Goal: Information Seeking & Learning: Learn about a topic

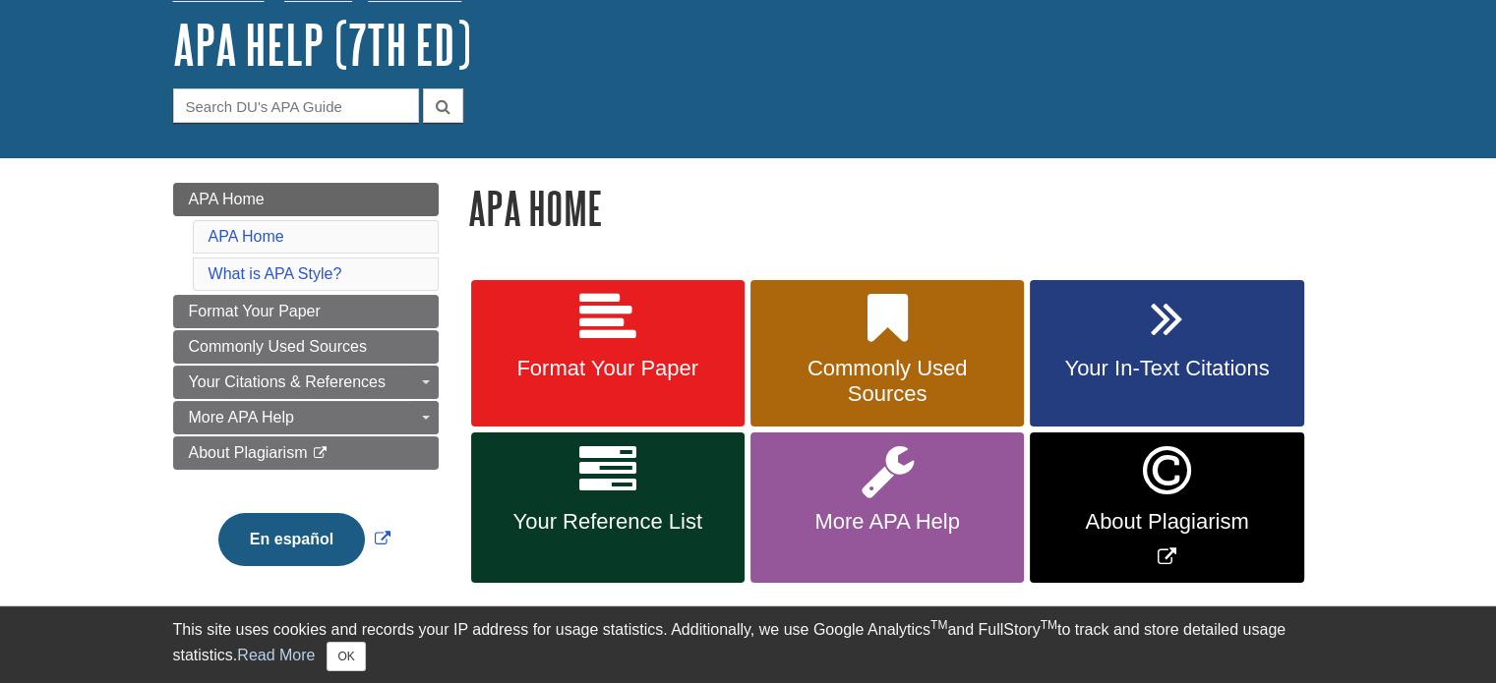
scroll to position [197, 0]
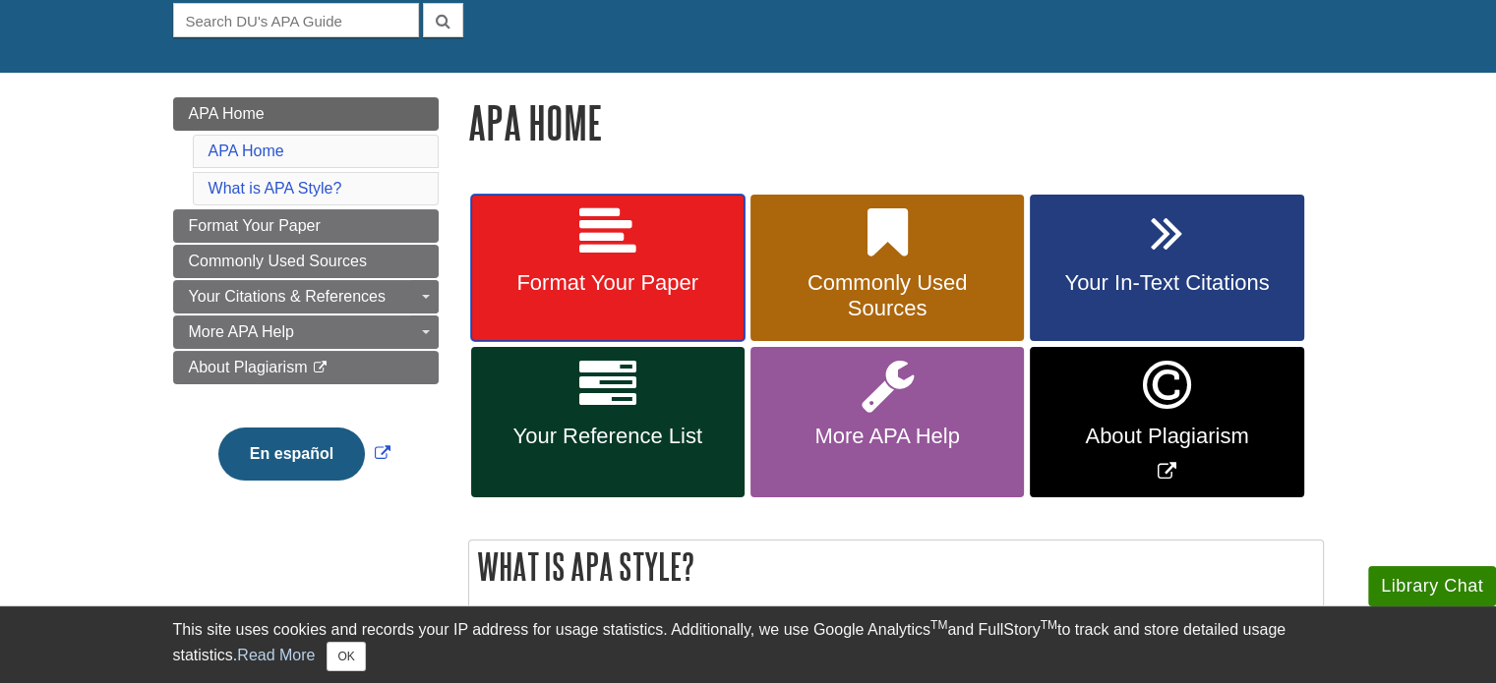
click at [635, 270] on link "Format Your Paper" at bounding box center [607, 269] width 273 height 148
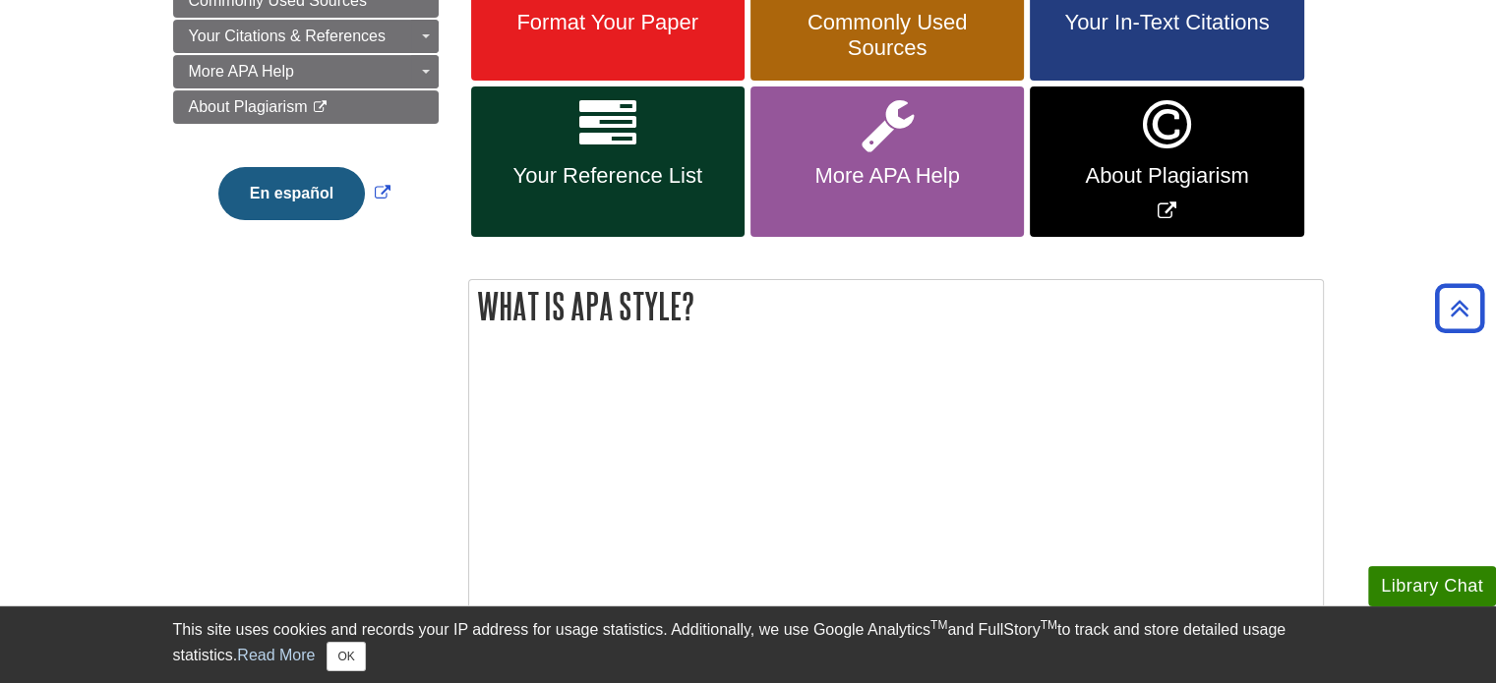
scroll to position [295, 0]
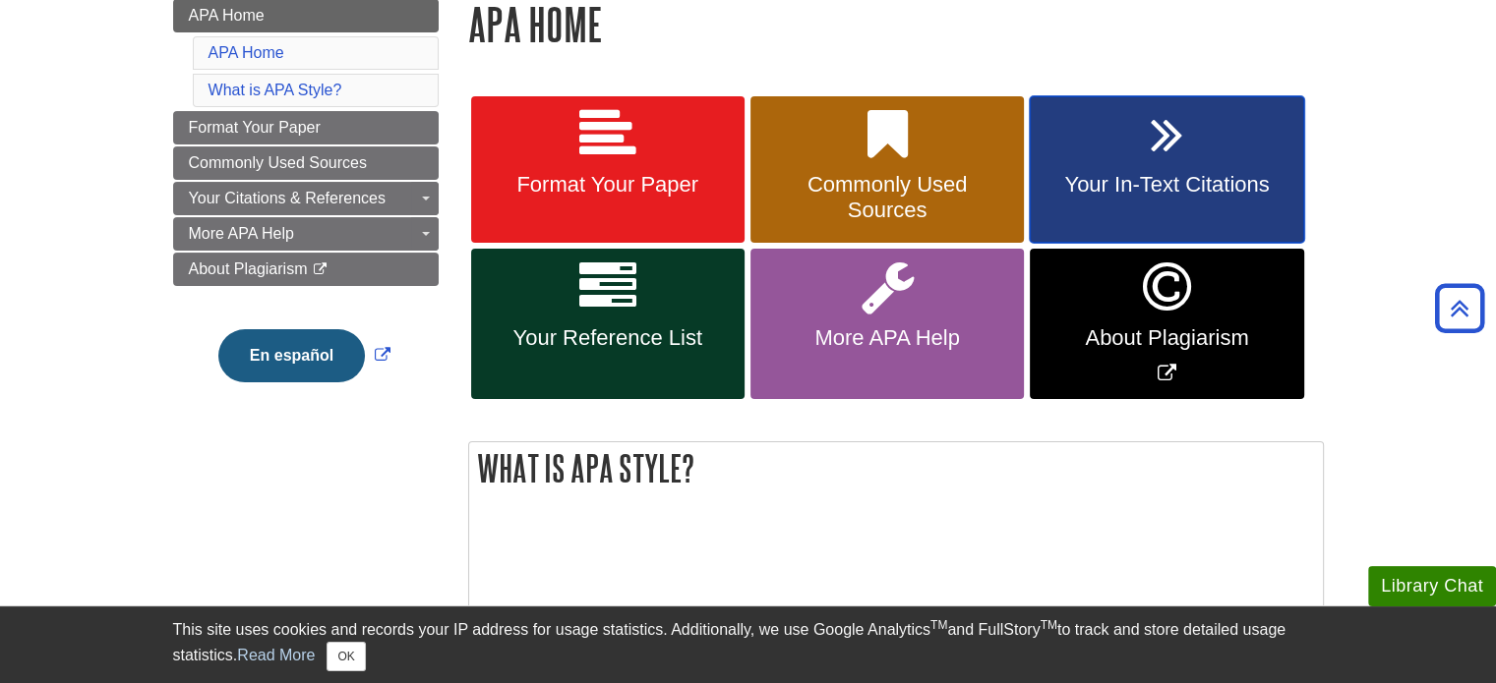
click at [1204, 176] on span "Your In-Text Citations" at bounding box center [1166, 185] width 244 height 26
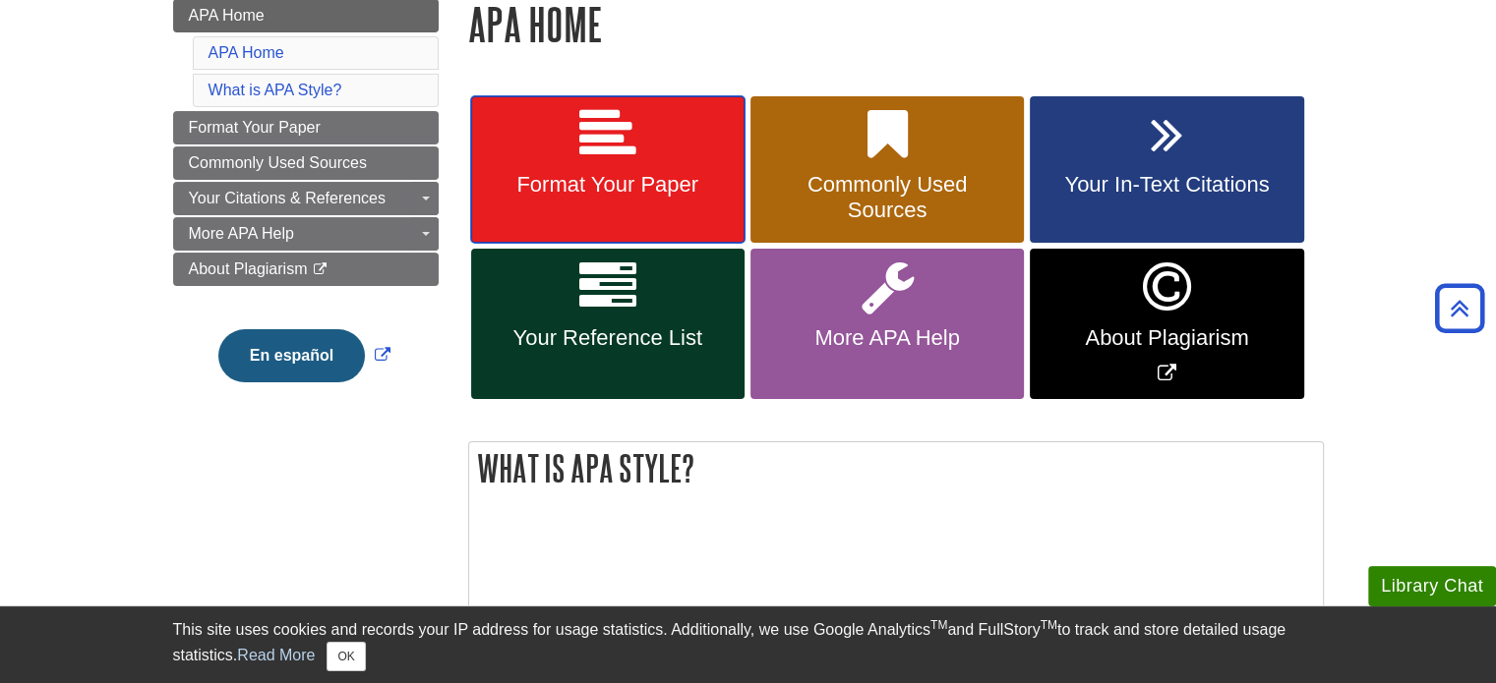
click at [588, 218] on link "Format Your Paper" at bounding box center [607, 170] width 273 height 148
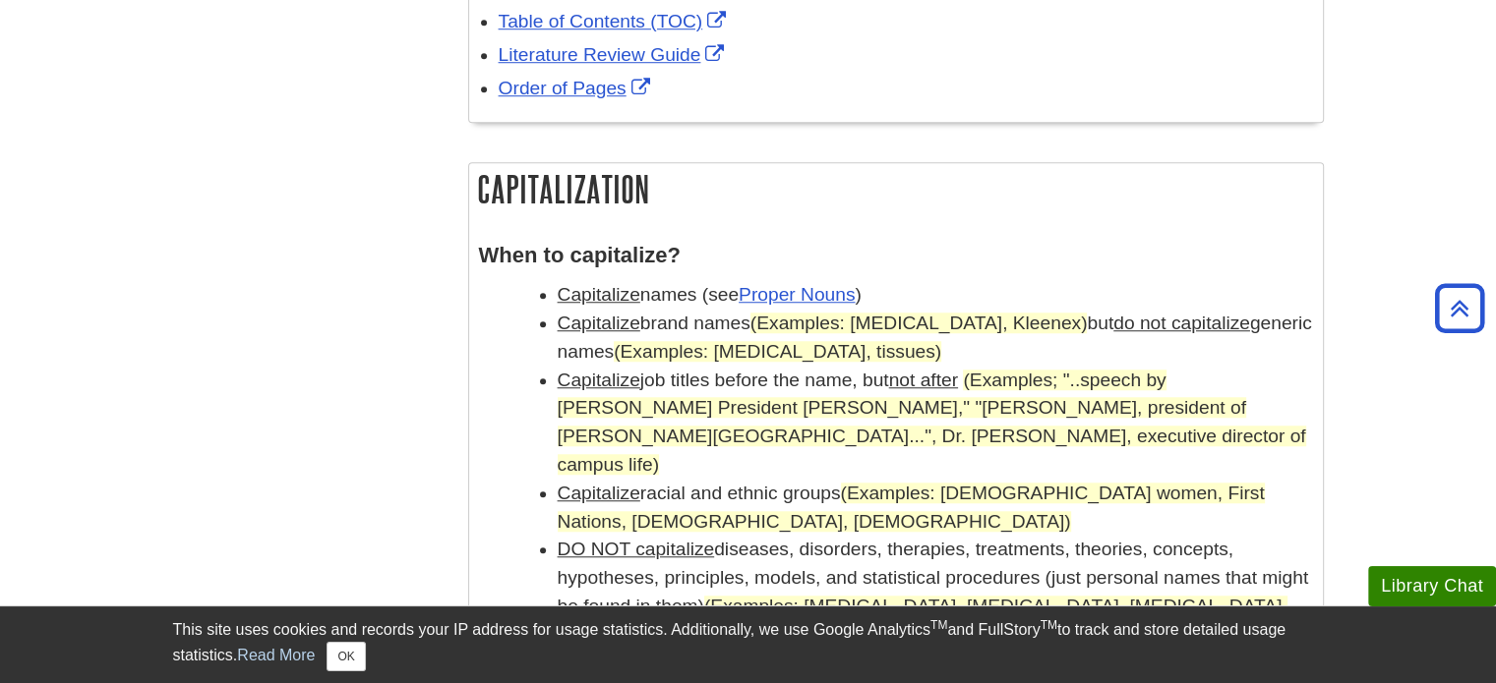
scroll to position [1672, 0]
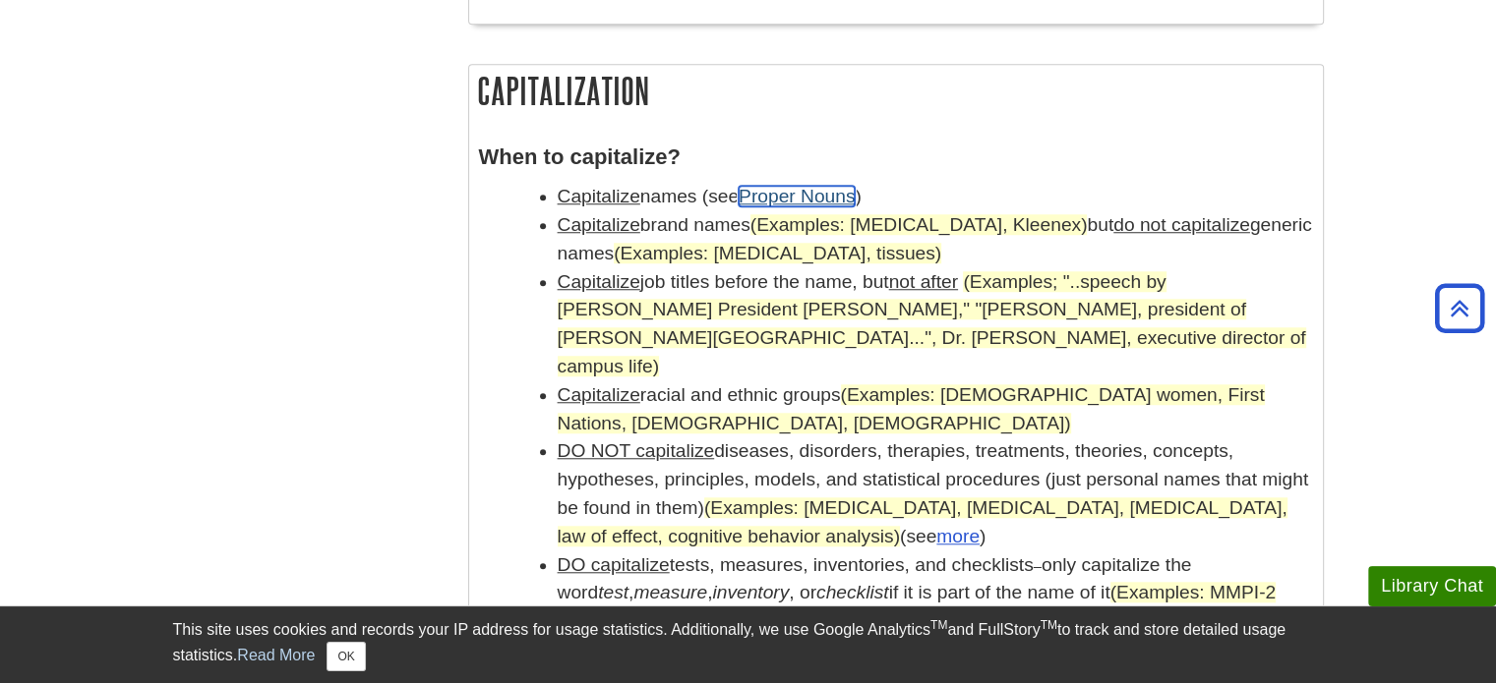
click at [762, 189] on link "Proper Nouns" at bounding box center [797, 196] width 116 height 21
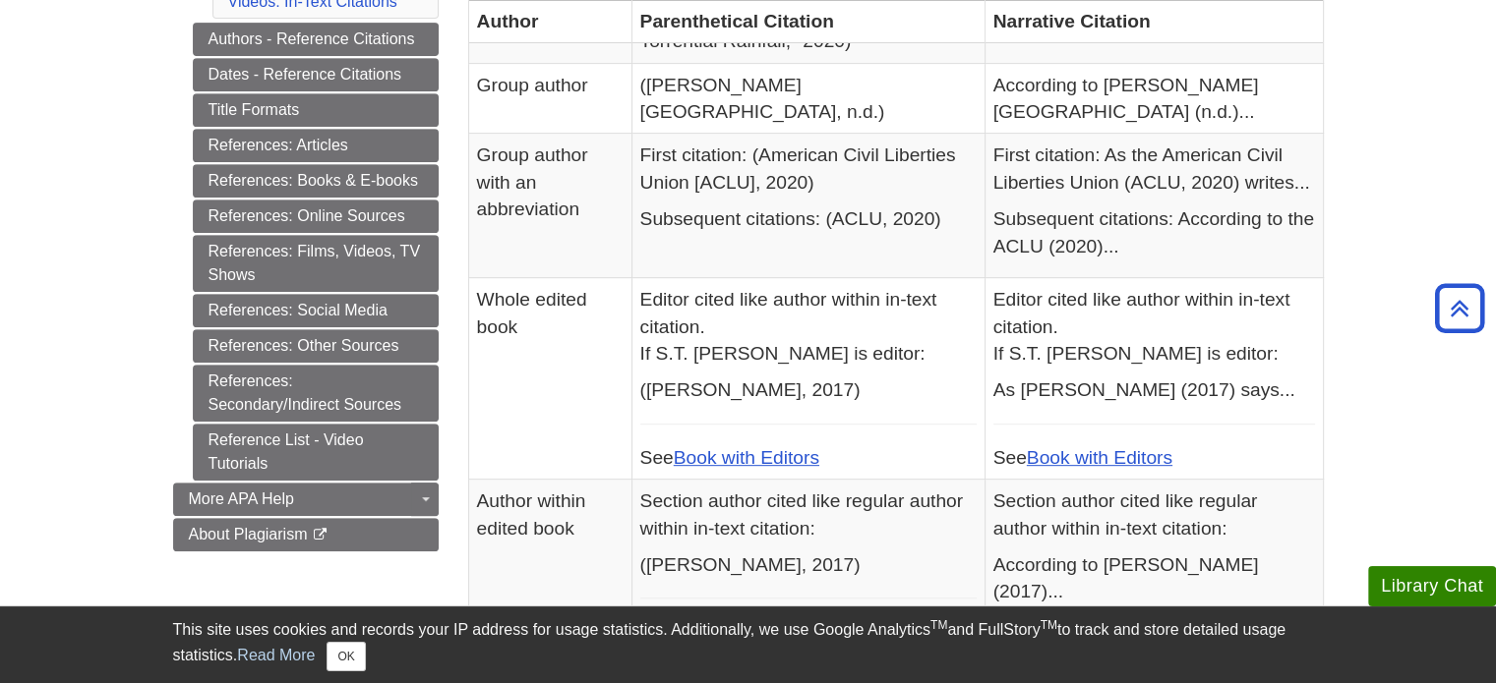
scroll to position [98, 0]
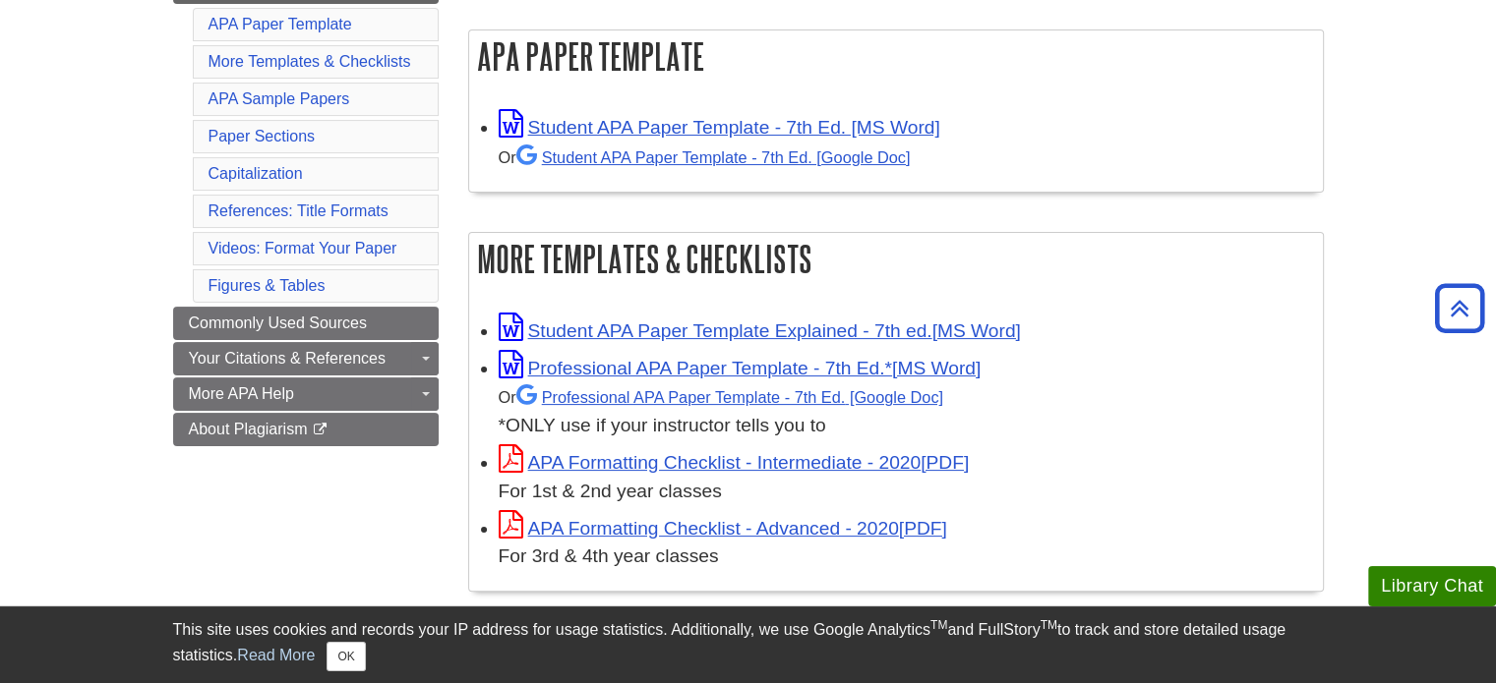
scroll to position [393, 0]
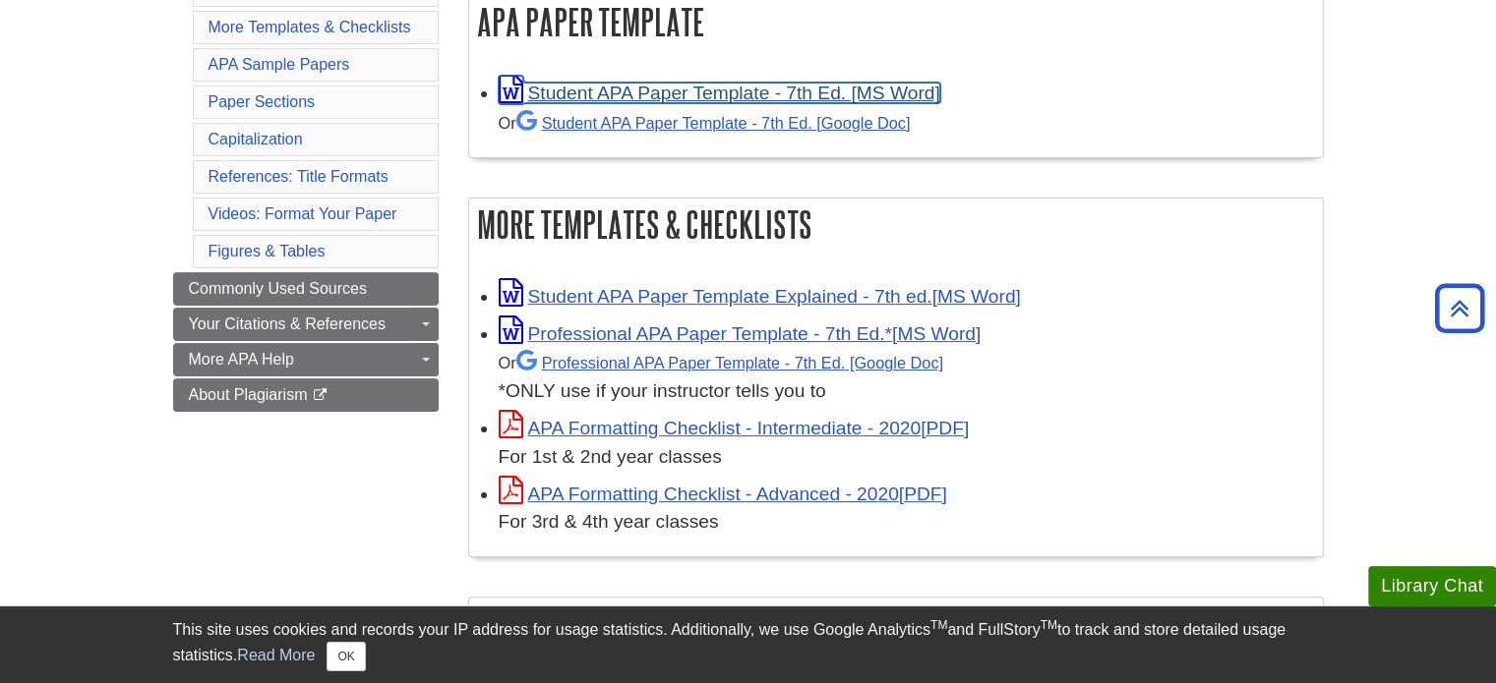
click at [644, 95] on link "Student APA Paper Template - 7th Ed. [MS Word]" at bounding box center [720, 93] width 442 height 21
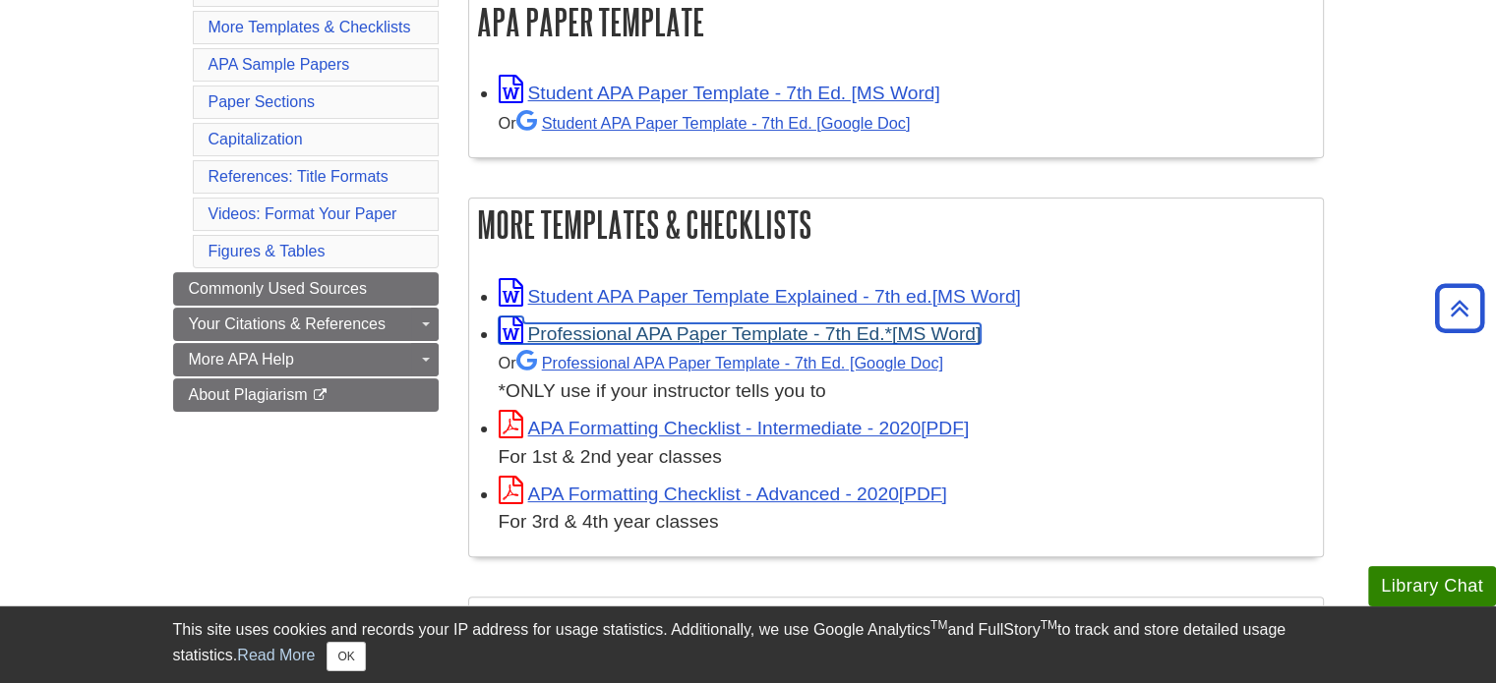
click at [700, 334] on link "Professional APA Paper Template - 7th Ed.*" at bounding box center [740, 334] width 483 height 21
